Goal: Transaction & Acquisition: Purchase product/service

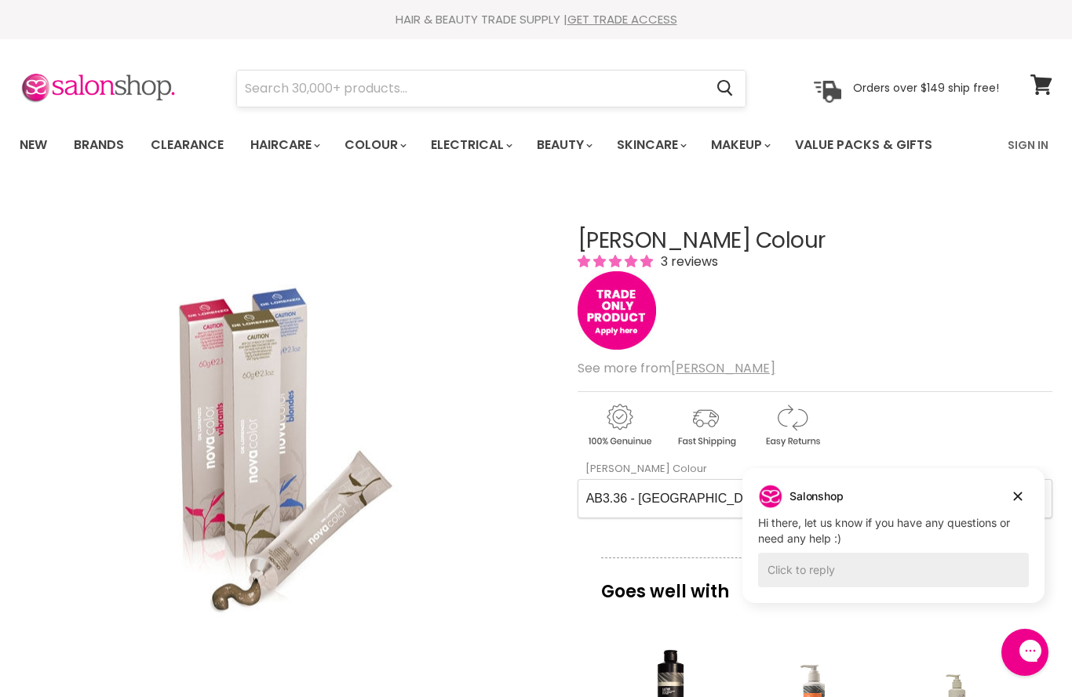
click at [322, 86] on input "Search" at bounding box center [470, 89] width 467 height 36
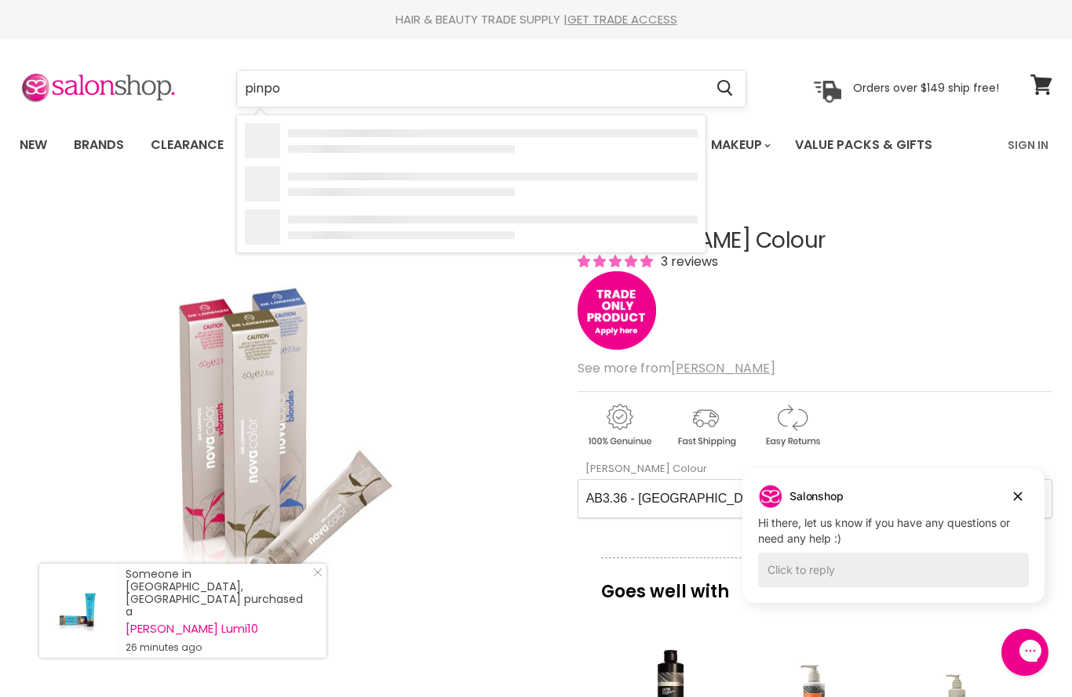
type input "pinpoo"
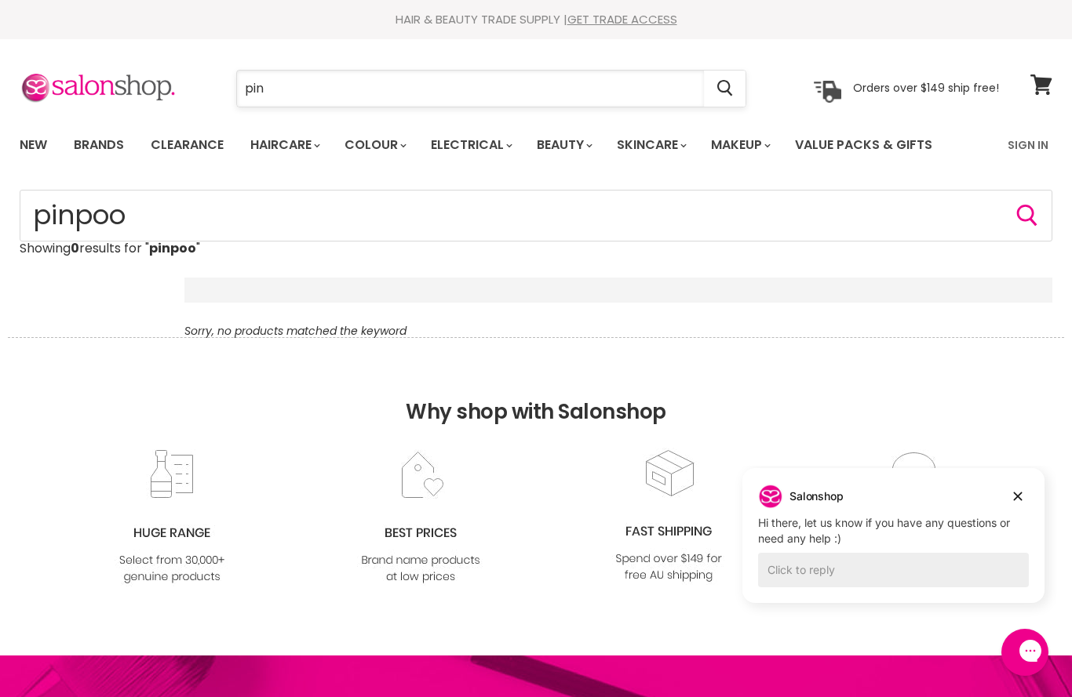
click at [290, 80] on input "pin" at bounding box center [470, 89] width 467 height 36
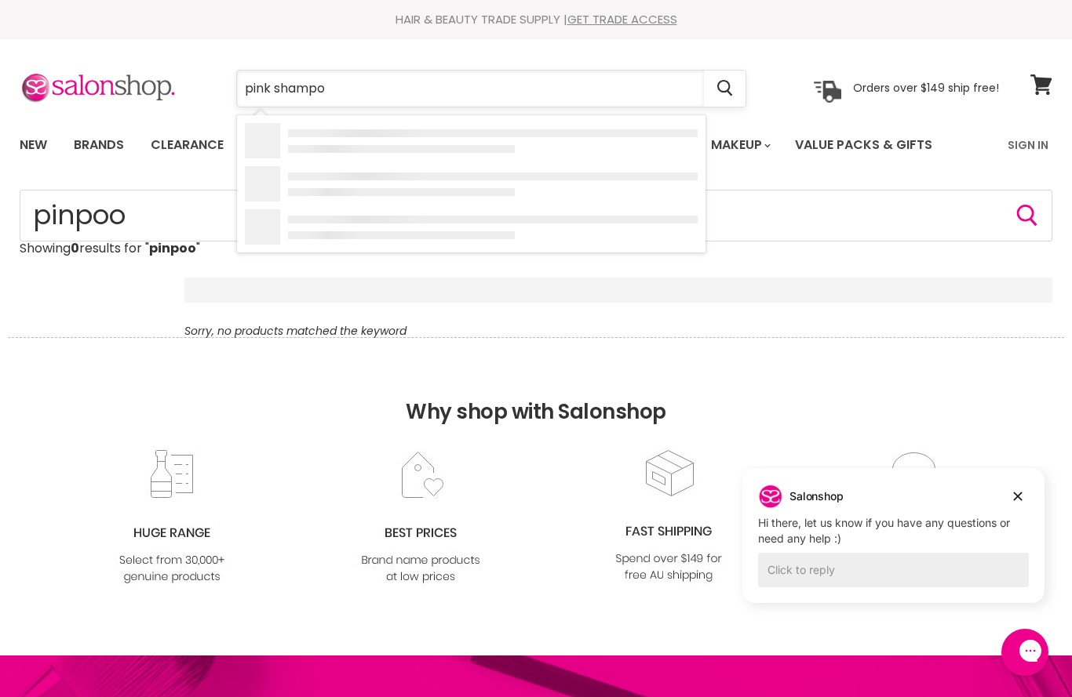
type input "pink shampoo"
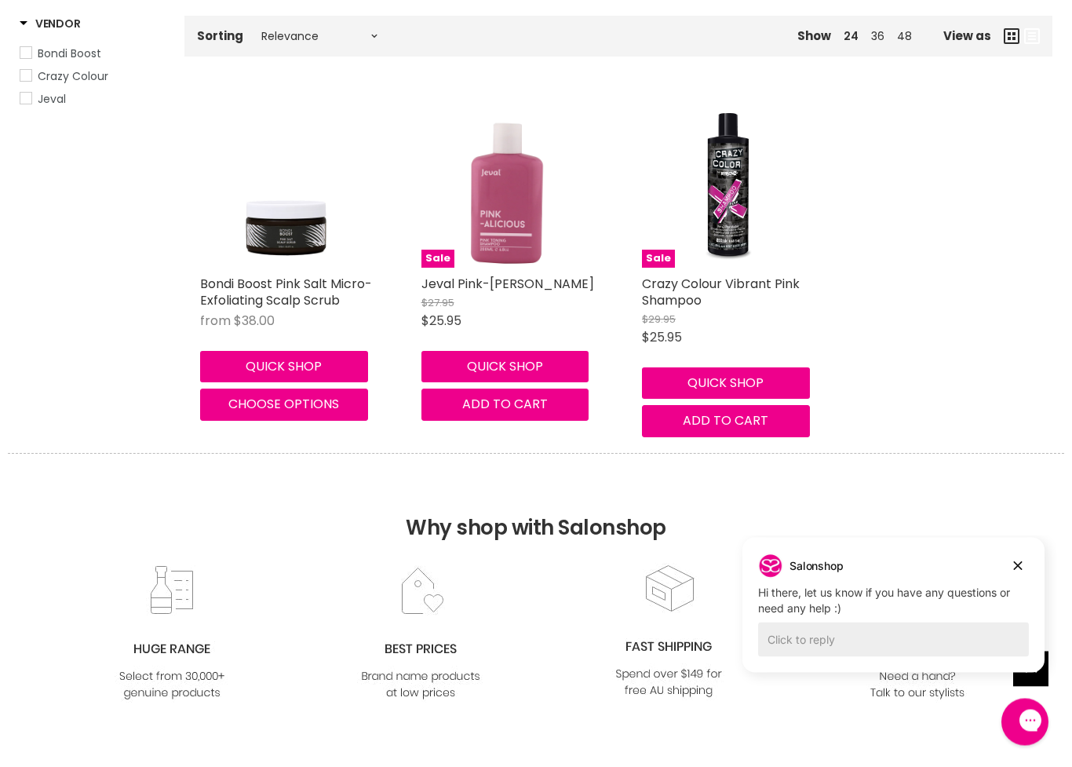
scroll to position [262, 0]
click at [497, 382] on button "Quick shop" at bounding box center [505, 366] width 168 height 31
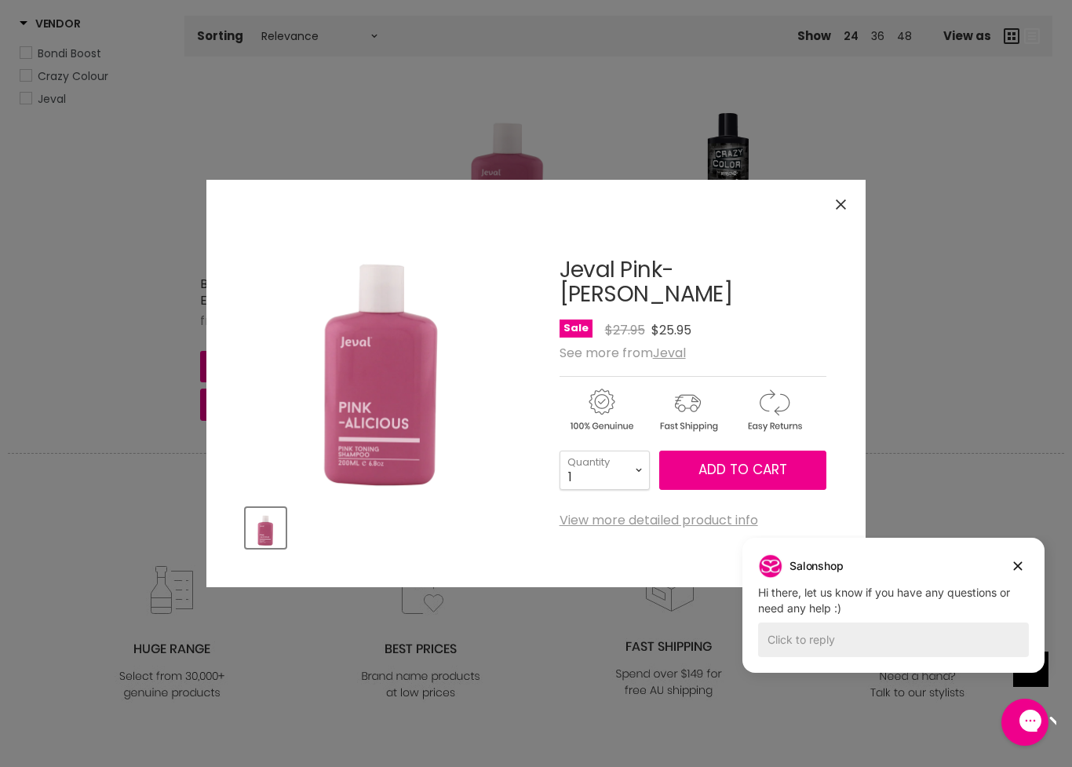
click at [836, 201] on icon "Close" at bounding box center [841, 204] width 10 height 10
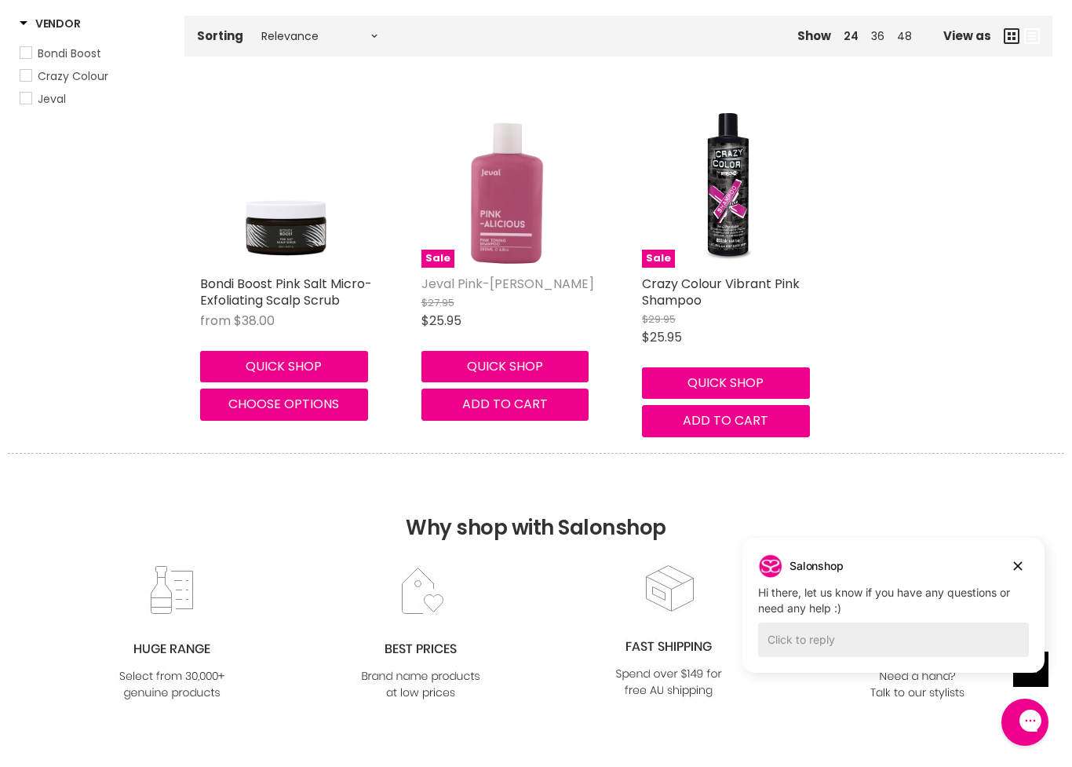
click at [483, 289] on link "Jeval Pink-alicious Shampoo" at bounding box center [507, 284] width 173 height 18
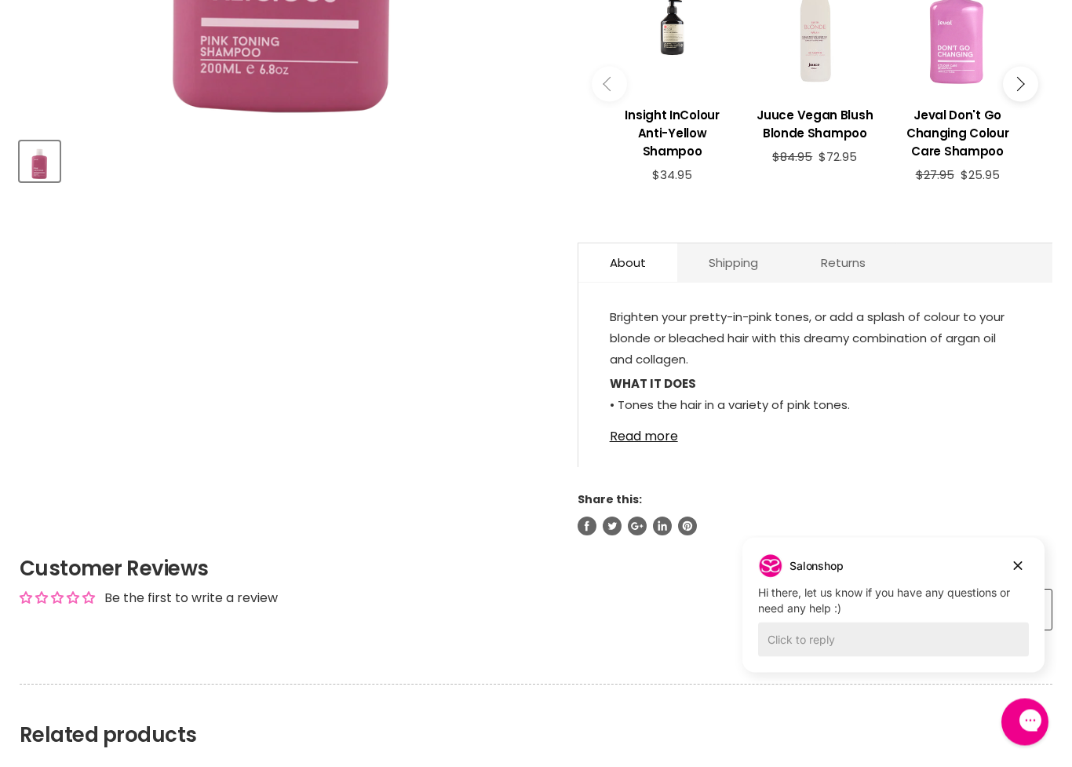
scroll to position [595, 0]
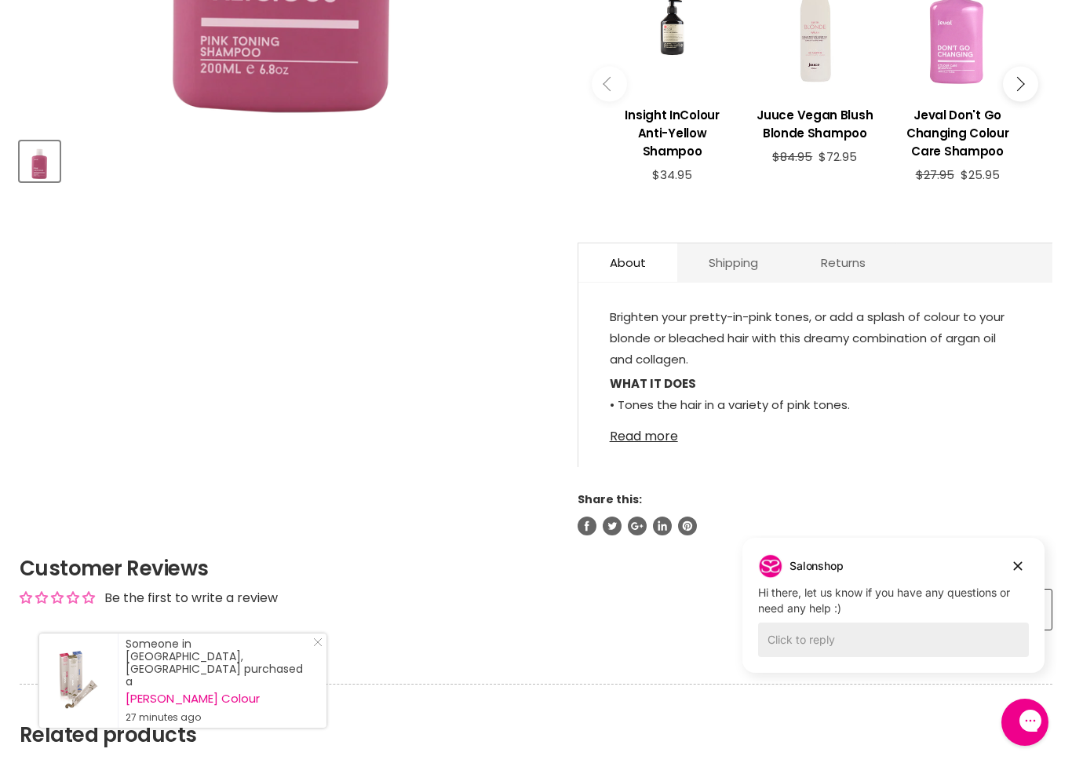
click at [646, 443] on link "Read more" at bounding box center [815, 432] width 411 height 24
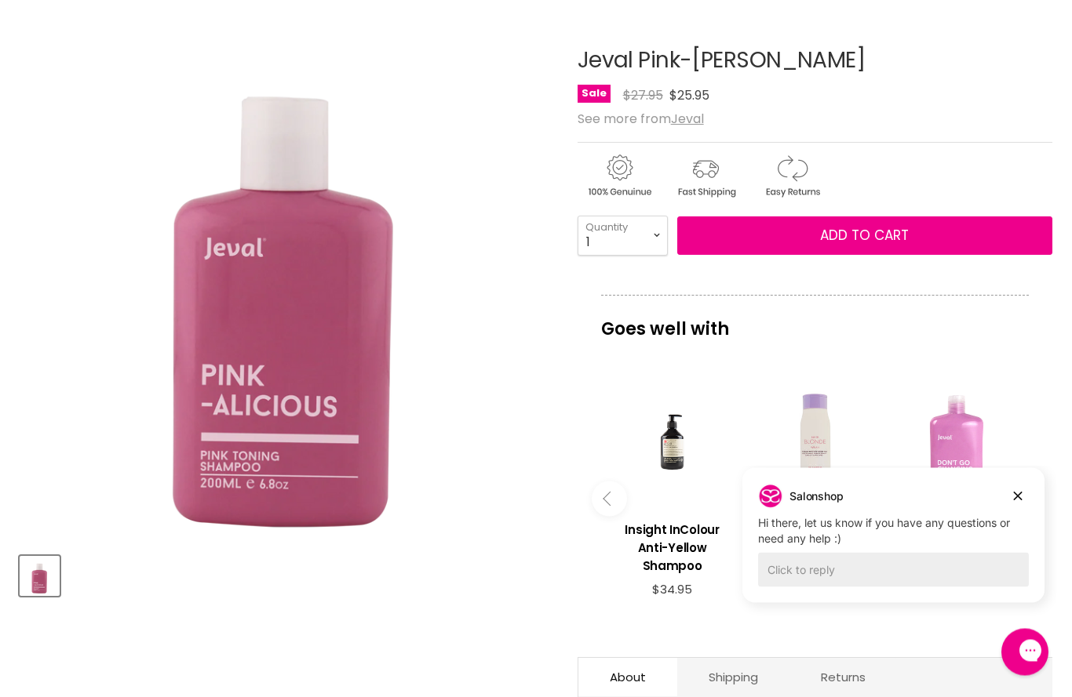
scroll to position [132, 0]
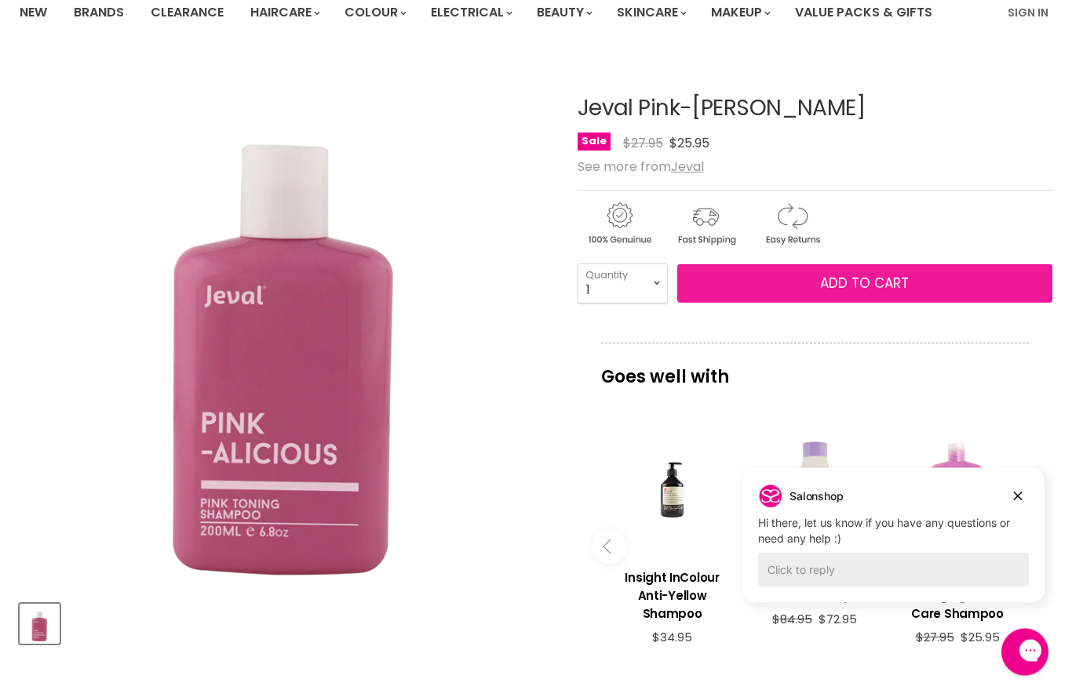
click at [825, 286] on span "Add to cart" at bounding box center [864, 284] width 89 height 19
click at [792, 283] on button "Add to cart" at bounding box center [864, 283] width 375 height 39
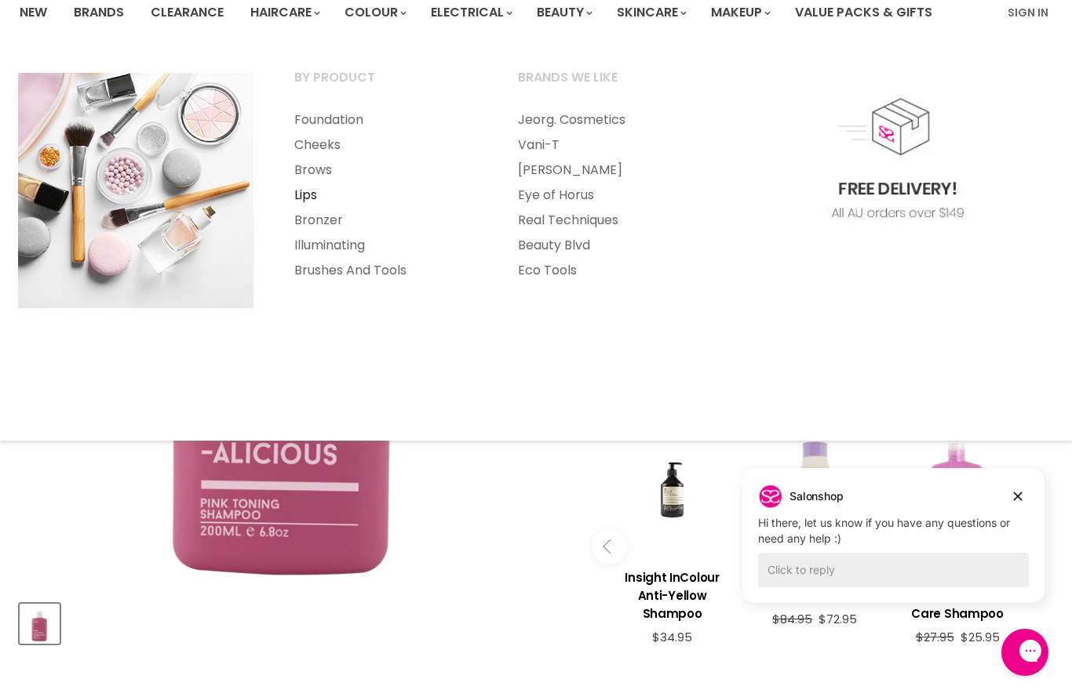
click at [308, 195] on link "Lips" at bounding box center [385, 195] width 220 height 25
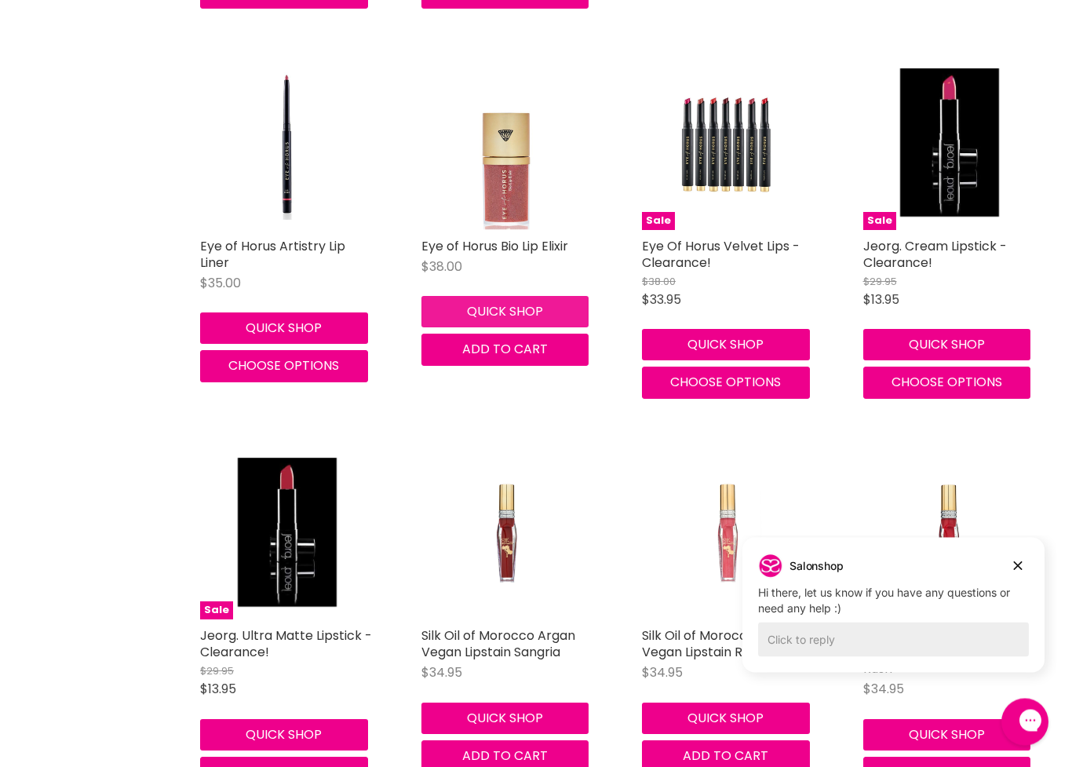
scroll to position [3087, 0]
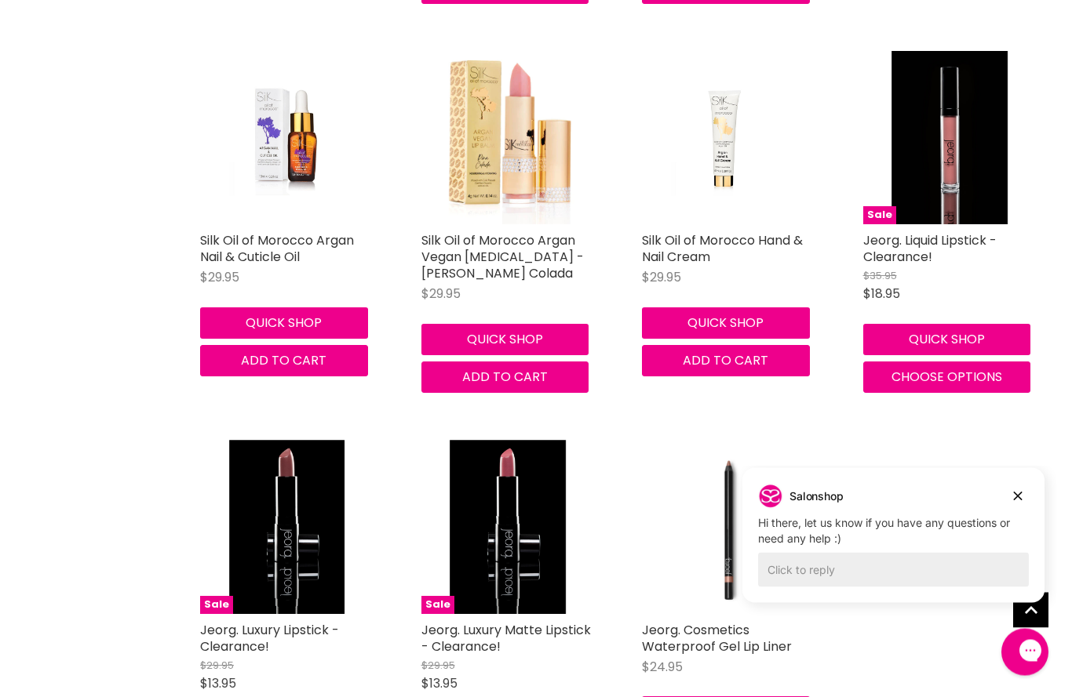
scroll to position [4574, 0]
